Goal: Communication & Community: Answer question/provide support

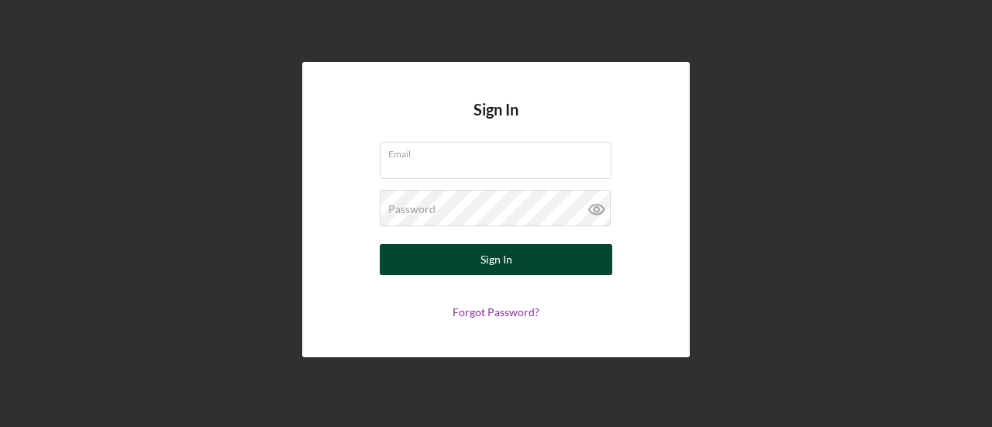
type input "[EMAIL_ADDRESS][DOMAIN_NAME]"
click at [495, 267] on div "Sign In" at bounding box center [497, 259] width 32 height 31
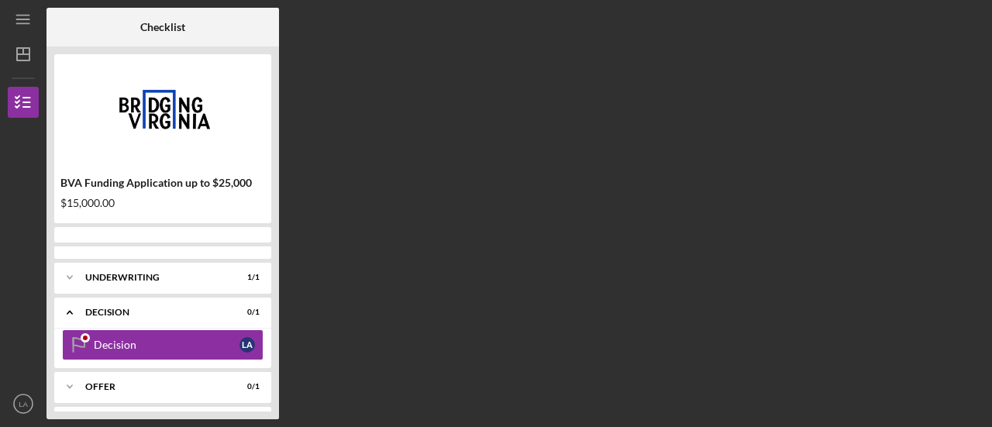
scroll to position [104, 0]
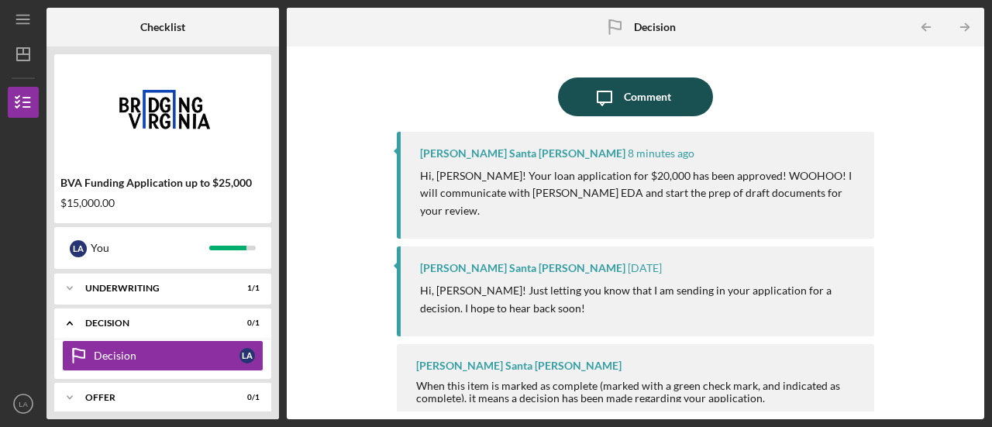
click at [636, 95] on div "Comment" at bounding box center [647, 97] width 47 height 39
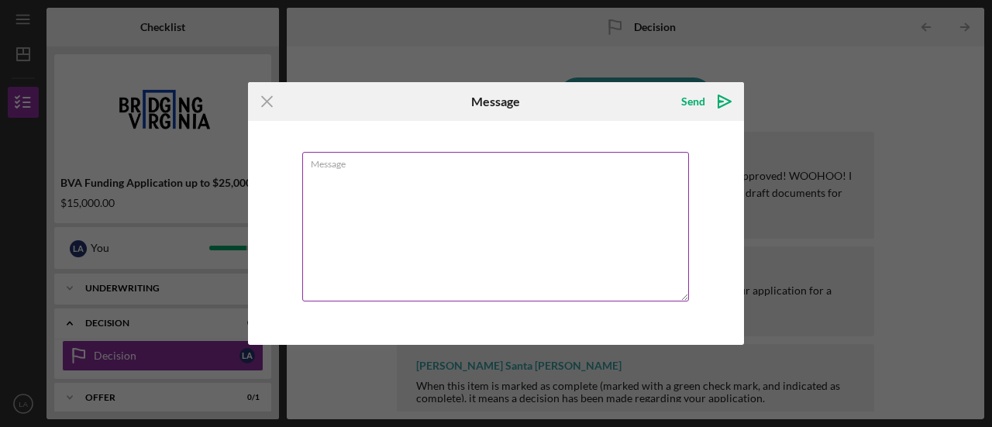
click at [443, 191] on textarea "Message" at bounding box center [495, 227] width 387 height 150
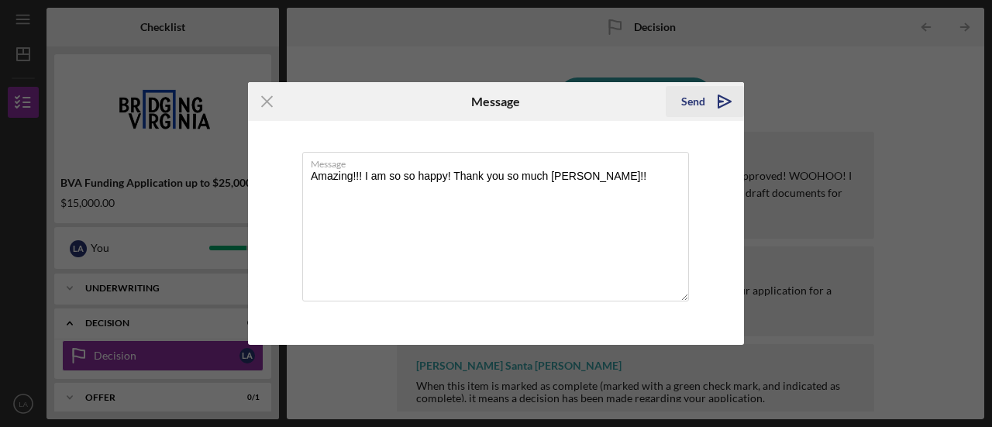
type textarea "Amazing!!! I am so so happy! Thank you so much [PERSON_NAME]!!"
click at [713, 102] on icon "Icon/icon-invite-send" at bounding box center [724, 101] width 39 height 39
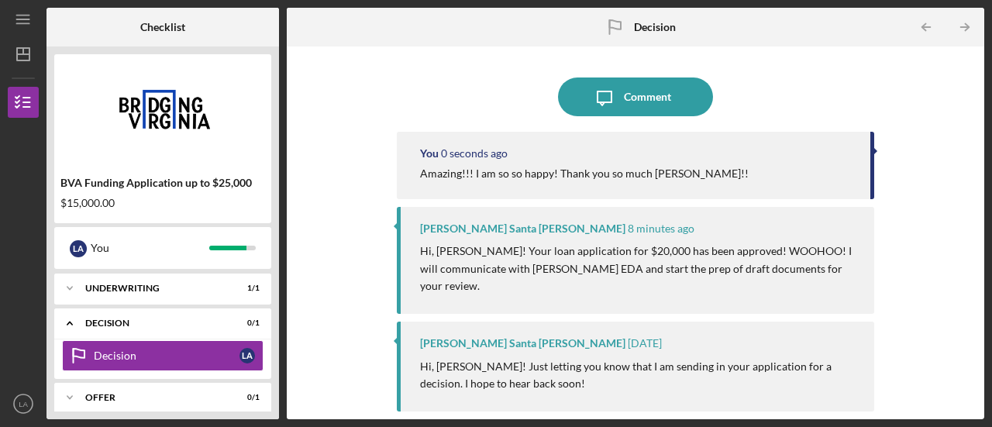
click at [397, 86] on div "Icon/Message Comment" at bounding box center [636, 97] width 478 height 39
